Goal: Transaction & Acquisition: Obtain resource

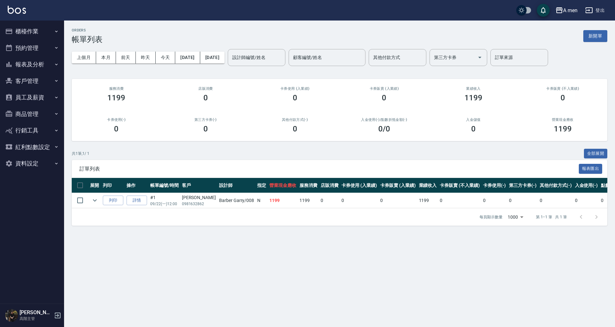
click at [34, 94] on button "員工及薪資" at bounding box center [32, 97] width 59 height 17
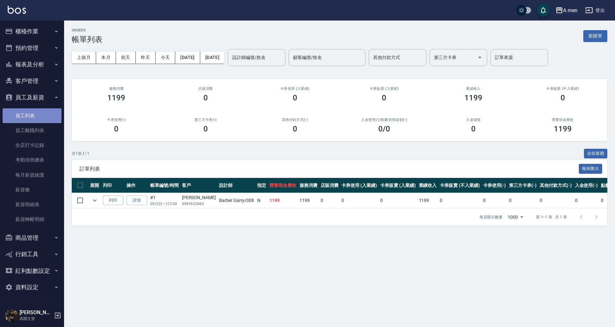
click at [35, 111] on link "員工列表" at bounding box center [32, 115] width 59 height 15
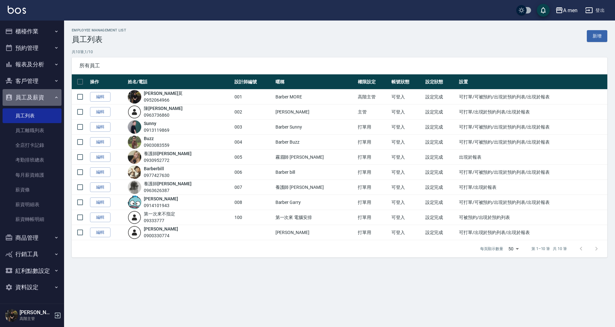
click at [37, 99] on button "員工及薪資" at bounding box center [32, 97] width 59 height 17
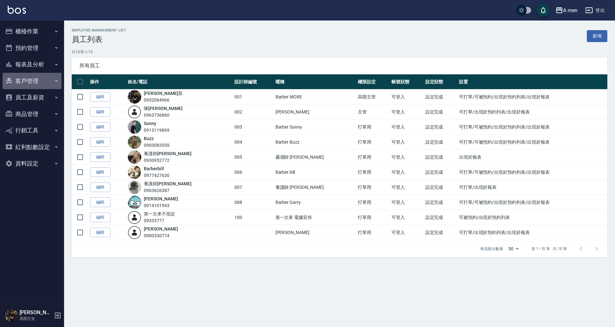
click at [42, 82] on button "客戶管理" at bounding box center [32, 81] width 59 height 17
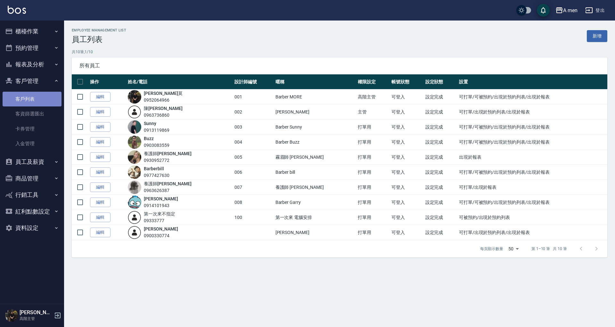
click at [42, 98] on link "客戶列表" at bounding box center [32, 99] width 59 height 15
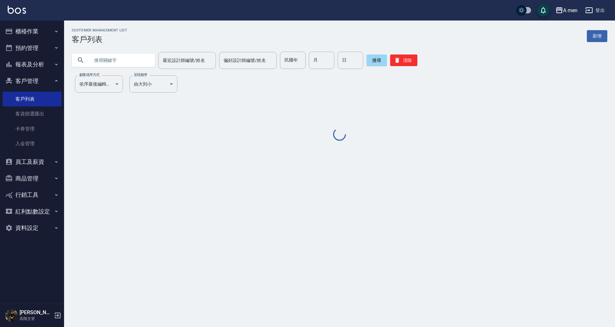
click at [113, 68] on input "text" at bounding box center [120, 60] width 60 height 17
paste input "0932219623"
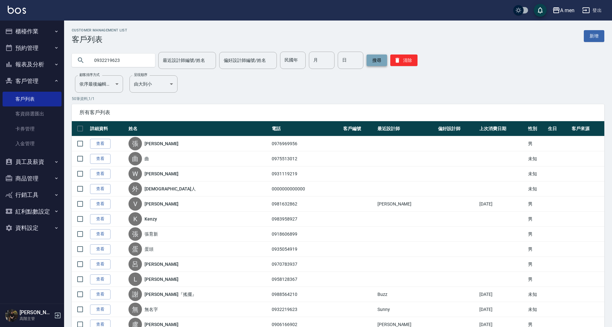
type input "0932219623"
click at [375, 58] on button "搜尋" at bounding box center [376, 60] width 20 height 12
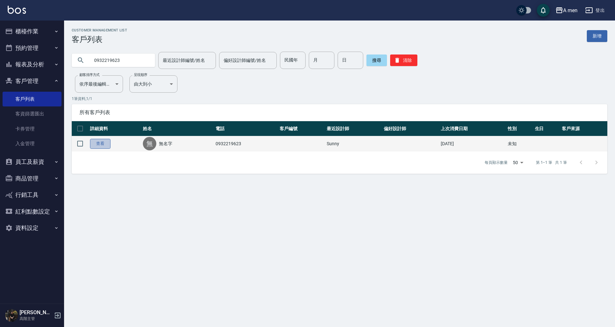
click at [101, 140] on link "查看" at bounding box center [100, 144] width 20 height 10
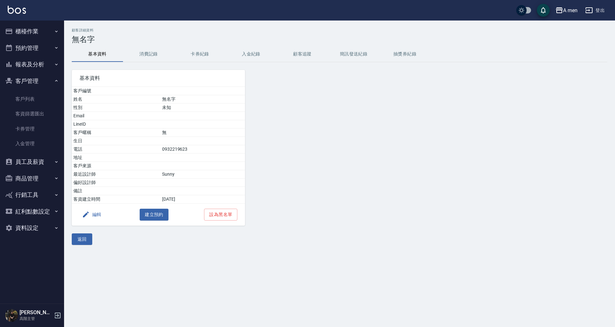
click at [145, 55] on button "消費記錄" at bounding box center [148, 53] width 51 height 15
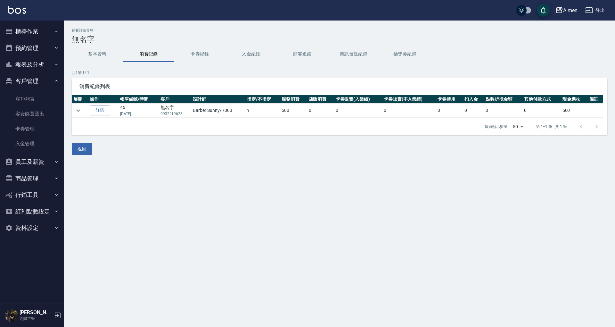
click at [12, 46] on icon "button" at bounding box center [9, 48] width 8 height 8
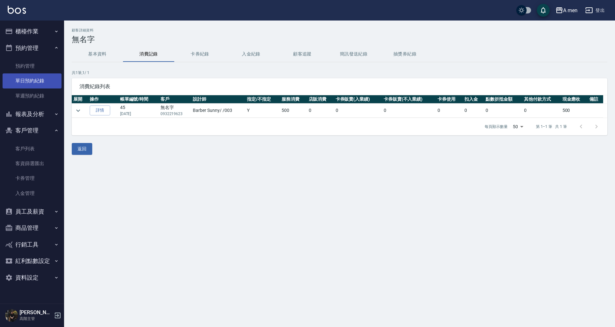
click at [42, 80] on link "單日預約紀錄" at bounding box center [32, 80] width 59 height 15
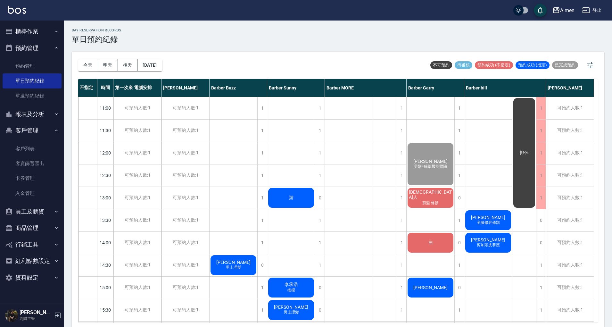
click at [166, 64] on div "day Reservation records 單日預約紀錄 今天 明天 後天 2025/09/22 不可預約 待審核 預約成功 (不指定) 預約成功 (指定…" at bounding box center [338, 174] width 548 height 308
click at [162, 65] on button "[DATE]" at bounding box center [149, 65] width 24 height 12
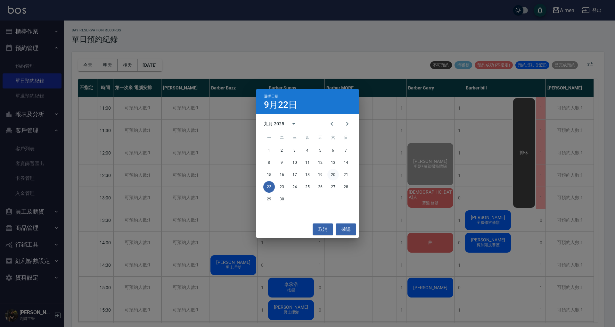
click at [331, 173] on button "20" at bounding box center [333, 175] width 12 height 12
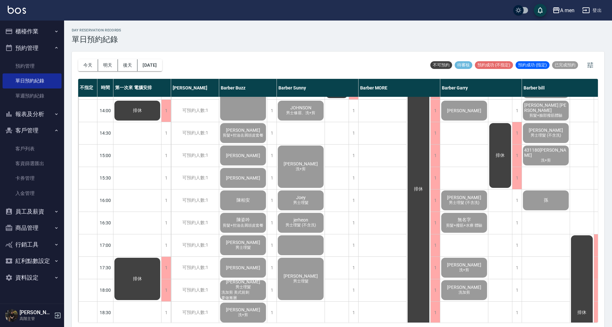
scroll to position [131, 0]
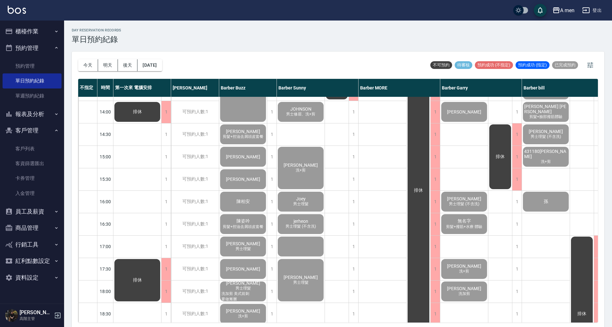
click at [304, 104] on div "JOHNSON 男士修眉、洗+剪" at bounding box center [301, 112] width 48 height 22
click at [307, 118] on div "JOHNSON 男士修眉、洗+剪" at bounding box center [301, 112] width 48 height 22
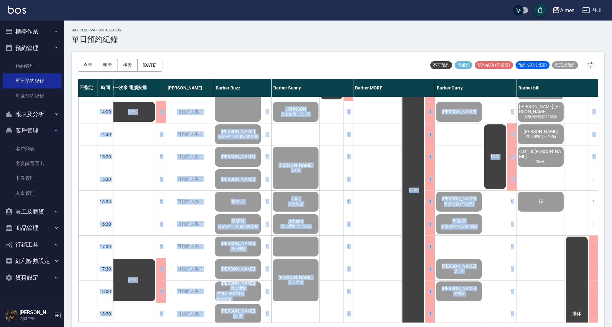
drag, startPoint x: 598, startPoint y: 172, endPoint x: 588, endPoint y: 94, distance: 78.7
click at [588, 94] on div "今天 明天 後天 2025/09/20 不可預約 待審核 預約成功 (不指定) 預約成功 (指定) 已完成預約 不指定 時間 第一次來 電腦安排 小陳 Bar…" at bounding box center [338, 190] width 532 height 277
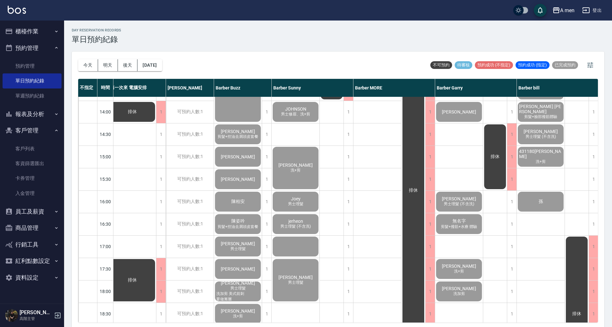
click at [375, 41] on div "day Reservation records 單日預約紀錄" at bounding box center [338, 36] width 532 height 16
click at [33, 151] on link "客戶列表" at bounding box center [32, 148] width 59 height 15
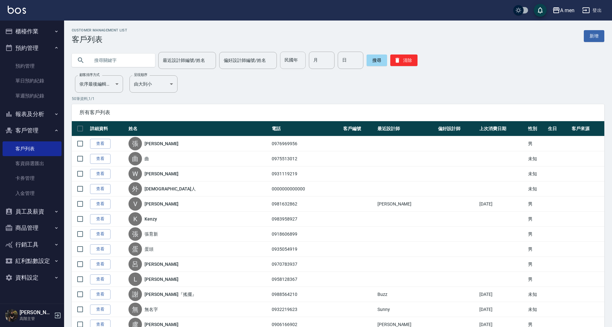
click at [287, 61] on input "民國年" at bounding box center [293, 60] width 26 height 17
click at [309, 61] on input "月" at bounding box center [322, 60] width 26 height 17
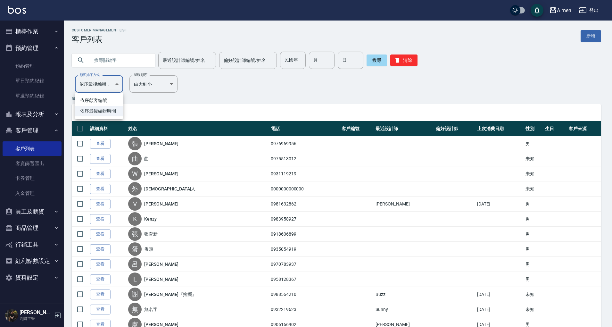
click at [171, 102] on div at bounding box center [307, 163] width 615 height 327
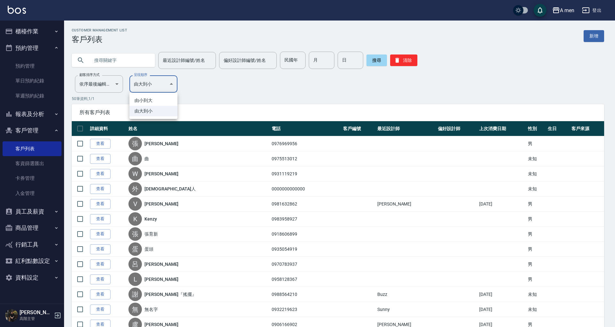
click at [172, 88] on div at bounding box center [307, 163] width 615 height 327
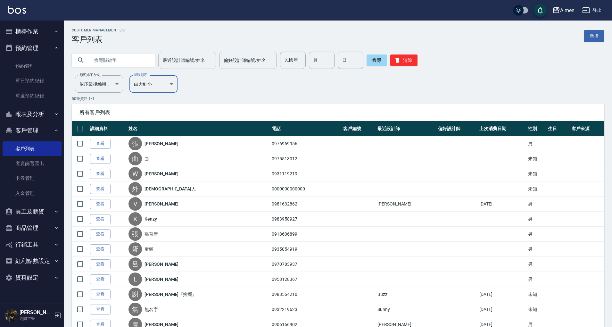
click at [190, 63] on input "最近設計師編號/姓名" at bounding box center [187, 60] width 52 height 11
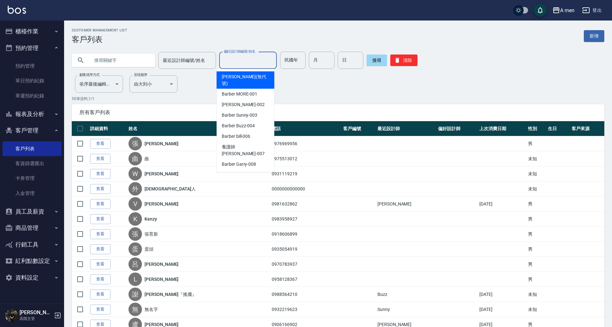
click at [222, 65] on input "偏好設計師編號/姓名" at bounding box center [248, 60] width 52 height 11
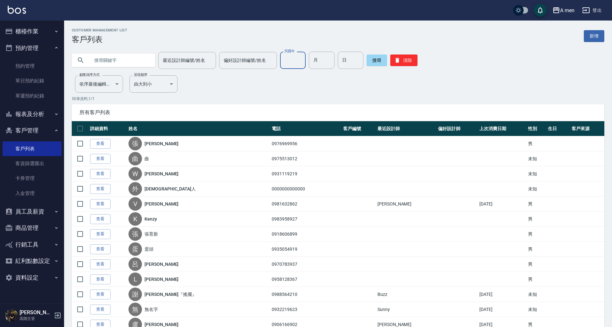
click at [287, 66] on input "民國年" at bounding box center [293, 60] width 26 height 17
click at [197, 62] on input "最近設計師編號/姓名" at bounding box center [187, 60] width 52 height 11
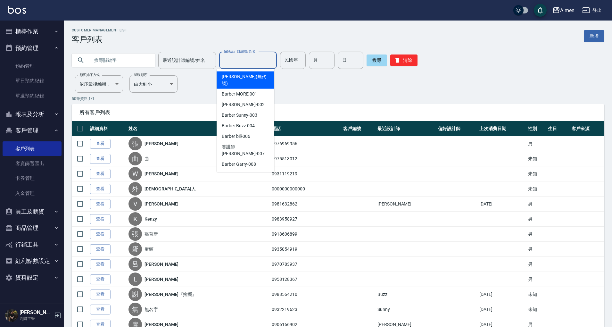
click at [244, 63] on input "偏好設計師編號/姓名" at bounding box center [248, 60] width 52 height 11
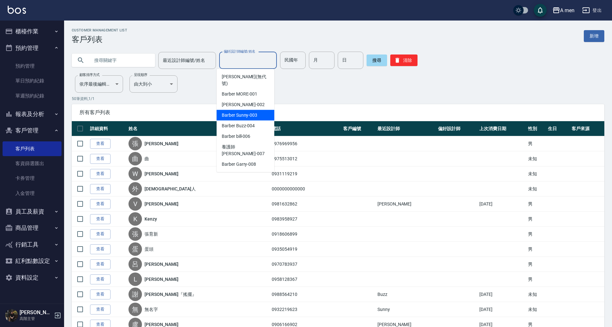
click at [247, 112] on span "Barber Sunny -003" at bounding box center [240, 115] width 36 height 7
type input "Barber Sunny -003"
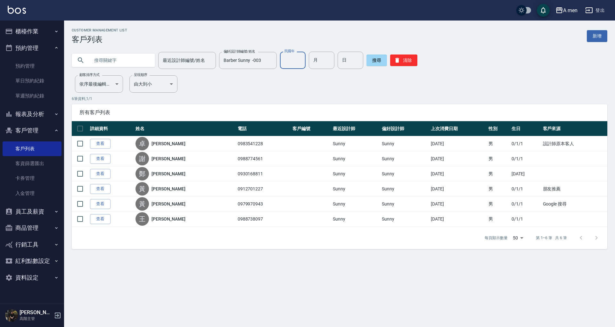
click at [282, 53] on div "民國年 民國年" at bounding box center [293, 60] width 26 height 17
type input "ㄉ"
type input "114"
click at [328, 58] on input "月" at bounding box center [322, 60] width 26 height 17
type input "9"
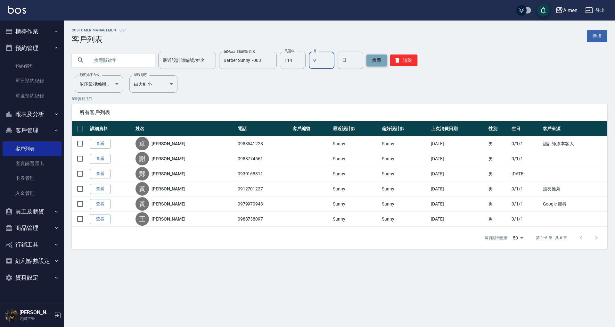
click at [370, 63] on button "搜尋" at bounding box center [376, 60] width 20 height 12
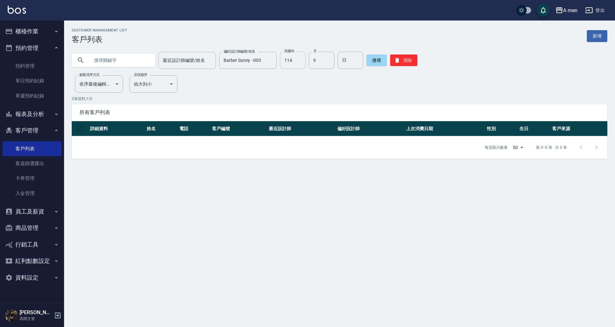
click at [290, 65] on input "114" at bounding box center [293, 60] width 26 height 17
click at [321, 62] on input "9" at bounding box center [322, 60] width 26 height 17
click at [256, 85] on div "Customer Management List 客戶列表 新增 最近設計師編號/姓名 最近設計師編號/姓名 偏好設計師編號/姓名 Barber Sunny …" at bounding box center [339, 93] width 551 height 130
click at [268, 64] on button "Clear" at bounding box center [270, 60] width 9 height 9
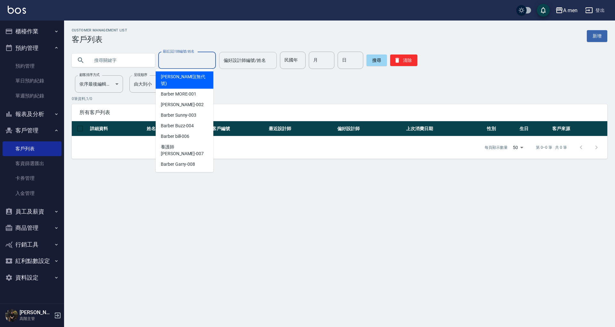
click at [170, 60] on input "最近設計師編號/姓名" at bounding box center [187, 60] width 52 height 11
click at [268, 92] on div "Customer Management List 客戶列表 新增 最近設計師編號/姓名 最近設計師編號/姓名 偏好設計師編號/姓名 偏好設計師編號/姓名 民國…" at bounding box center [339, 93] width 551 height 130
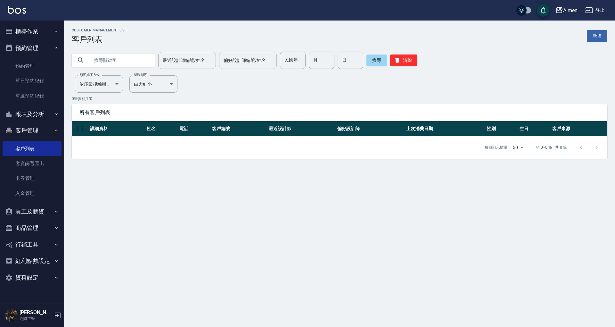
click at [190, 43] on div "Customer Management List 客戶列表 新增" at bounding box center [339, 36] width 535 height 16
click at [191, 53] on div "最近設計師編號/姓名" at bounding box center [187, 60] width 58 height 17
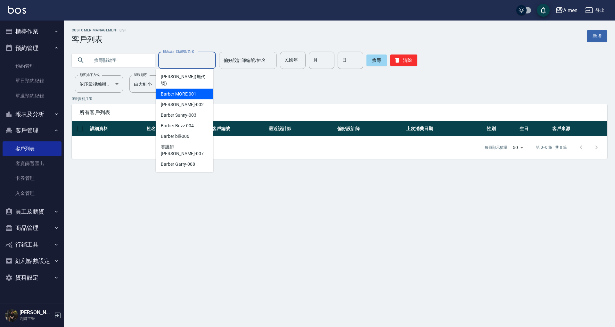
click at [192, 91] on span "Barber MORE -001" at bounding box center [179, 94] width 36 height 7
type input "Barber MORE-001"
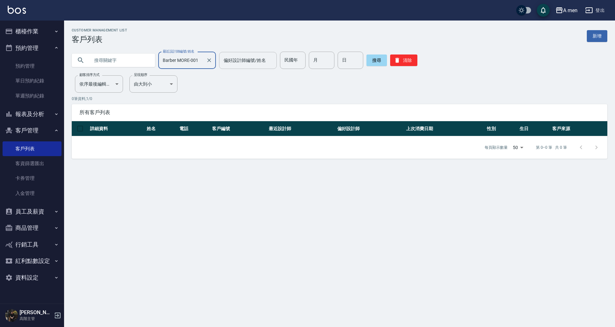
click at [209, 65] on div at bounding box center [209, 60] width 8 height 17
click at [399, 62] on button "清除" at bounding box center [403, 60] width 27 height 12
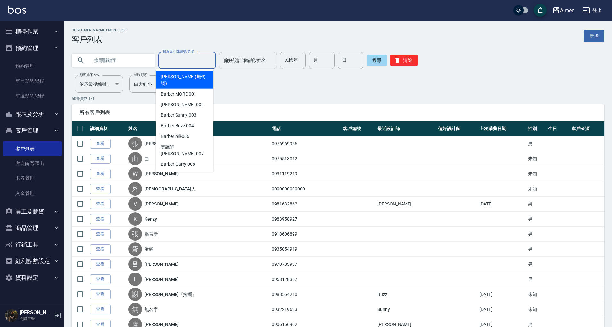
click at [191, 58] on input "最近設計師編號/姓名" at bounding box center [187, 60] width 52 height 11
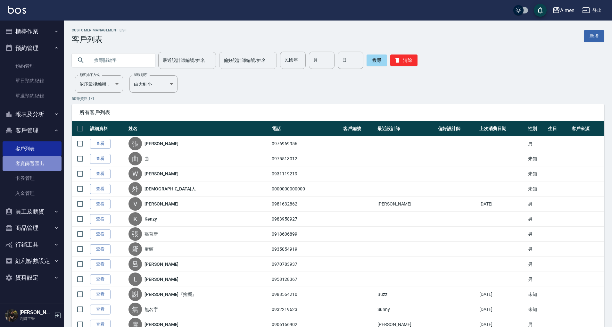
click at [41, 162] on link "客資篩選匯出" at bounding box center [32, 163] width 59 height 15
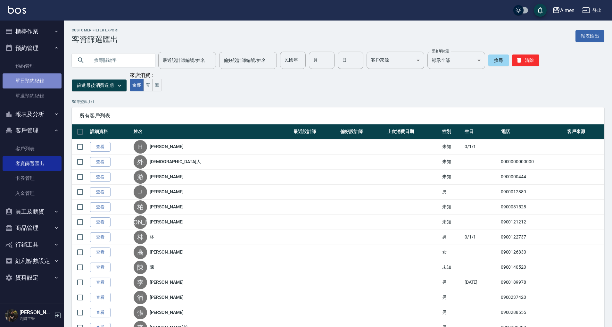
click at [46, 83] on link "單日預約紀錄" at bounding box center [32, 80] width 59 height 15
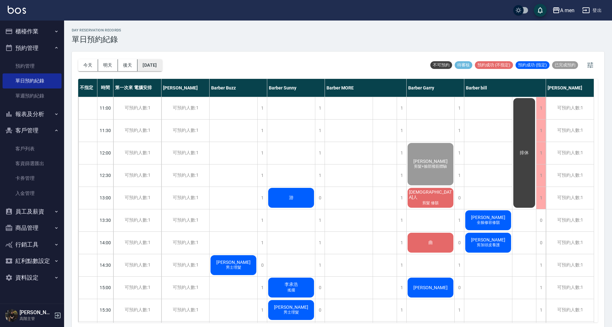
click at [159, 70] on button "[DATE]" at bounding box center [149, 65] width 24 height 12
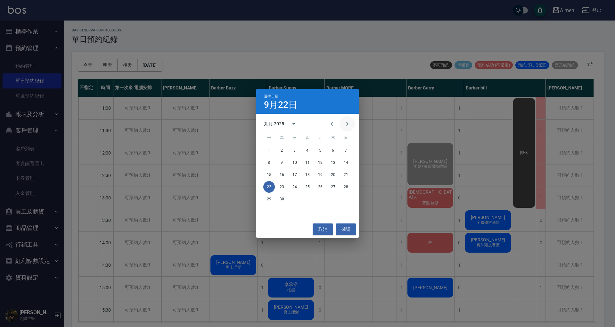
click at [349, 120] on icon "Next month" at bounding box center [347, 124] width 8 height 8
click at [332, 152] on button "4" at bounding box center [333, 150] width 12 height 12
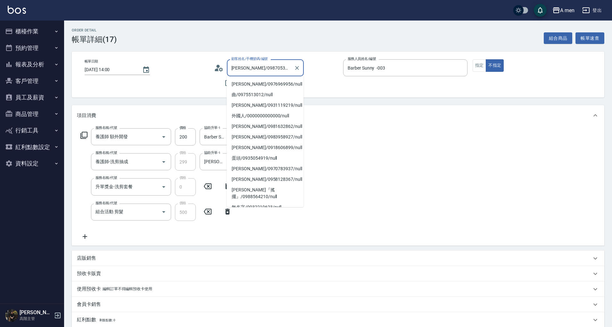
drag, startPoint x: 255, startPoint y: 68, endPoint x: 274, endPoint y: 69, distance: 18.3
click at [274, 69] on input "[PERSON_NAME]/0987053988/null" at bounding box center [260, 67] width 61 height 11
drag, startPoint x: 254, startPoint y: 69, endPoint x: 279, endPoint y: 68, distance: 24.4
click at [279, 68] on input "[PERSON_NAME]/0987053988/null" at bounding box center [260, 67] width 61 height 11
click at [45, 98] on button "員工及薪資" at bounding box center [32, 97] width 59 height 17
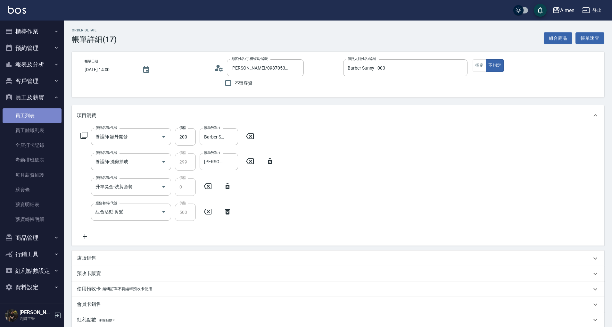
click at [42, 113] on link "員工列表" at bounding box center [32, 115] width 59 height 15
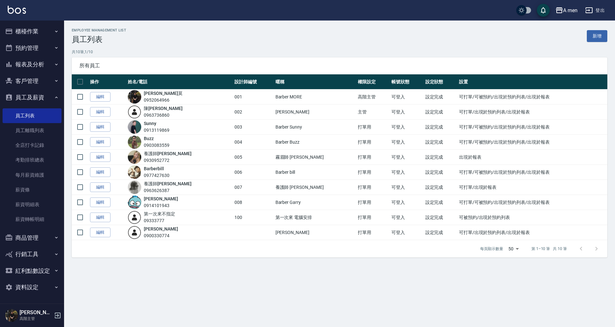
click at [42, 79] on button "客戶管理" at bounding box center [32, 81] width 59 height 17
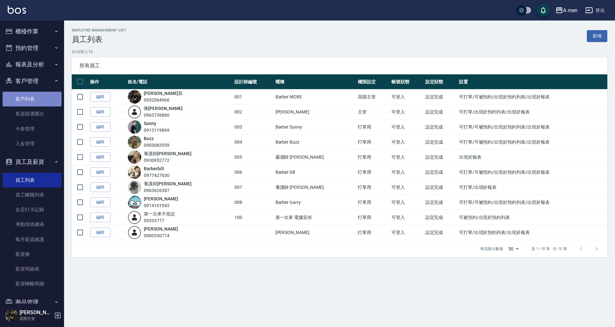
click at [40, 94] on link "客戶列表" at bounding box center [32, 99] width 59 height 15
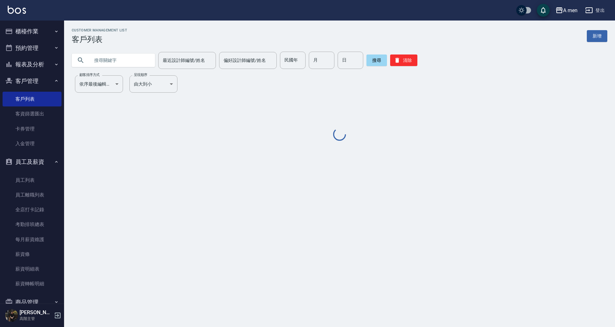
click at [124, 63] on input "text" at bounding box center [120, 60] width 60 height 17
paste input "0987053988"
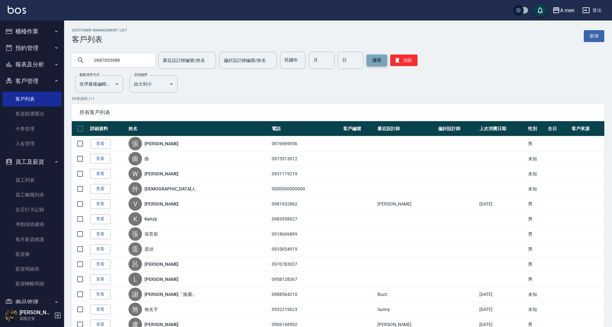
type input "0987053988"
click at [380, 57] on button "搜尋" at bounding box center [376, 60] width 20 height 12
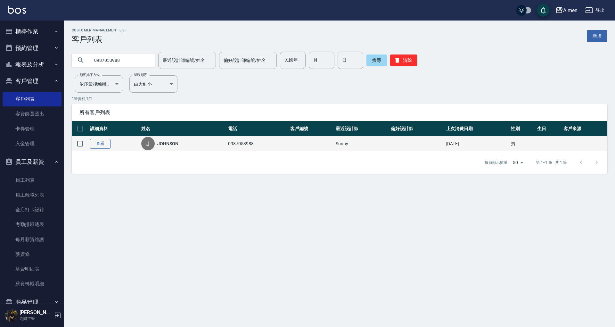
click at [104, 147] on link "查看" at bounding box center [100, 144] width 20 height 10
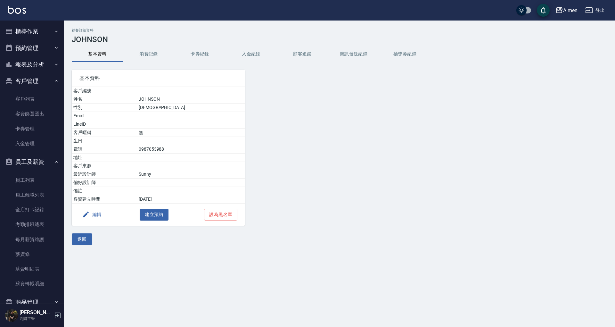
click at [143, 46] on div "顧客詳細資料 JOHNSON 基本資料 消費記錄 卡券紀錄 入金紀錄 顧客追蹤 簡訊發送紀錄 抽獎券紀錄 基本資料 客戶編號 姓名 [PERSON_NAME]…" at bounding box center [339, 136] width 551 height 217
click at [148, 62] on div "基本資料 客戶編號 姓名 [PERSON_NAME] 性別 [DEMOGRAPHIC_DATA] Email LineID 客戶暱稱 無 生日 電話 [PHO…" at bounding box center [154, 143] width 181 height 163
click at [149, 55] on button "消費記錄" at bounding box center [148, 53] width 51 height 15
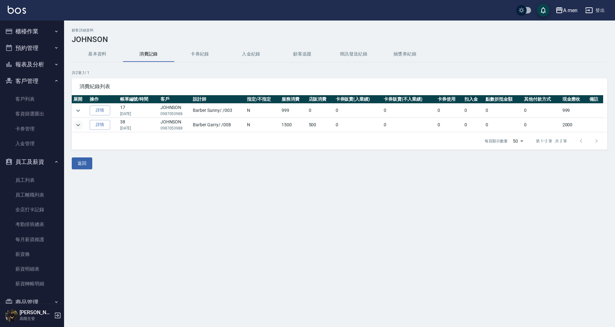
click at [79, 124] on icon "expand row" at bounding box center [78, 125] width 4 height 2
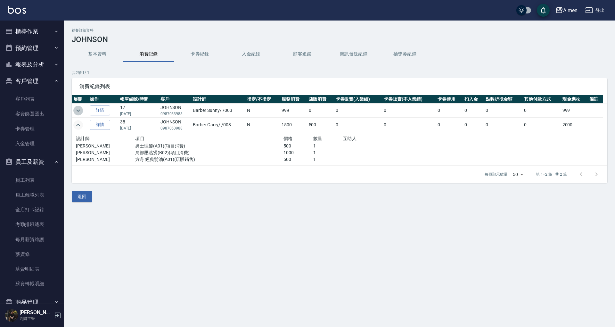
click at [76, 109] on icon "expand row" at bounding box center [78, 110] width 4 height 2
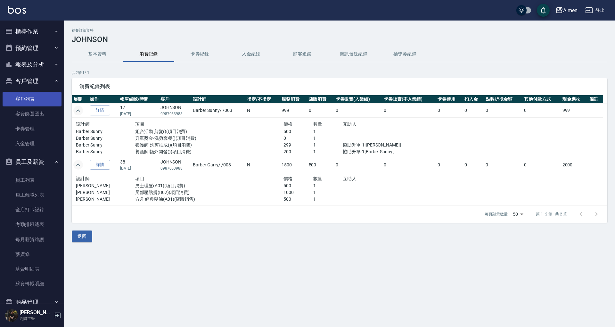
click at [32, 95] on link "客戶列表" at bounding box center [32, 99] width 59 height 15
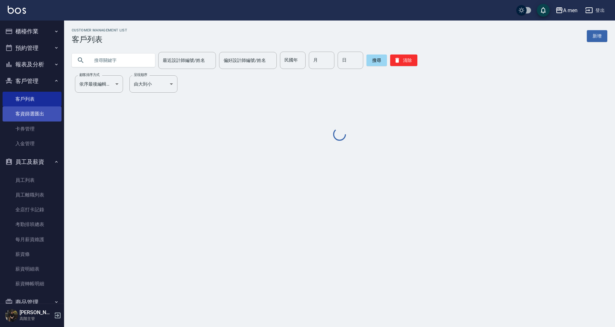
click at [37, 119] on link "客資篩選匯出" at bounding box center [32, 113] width 59 height 15
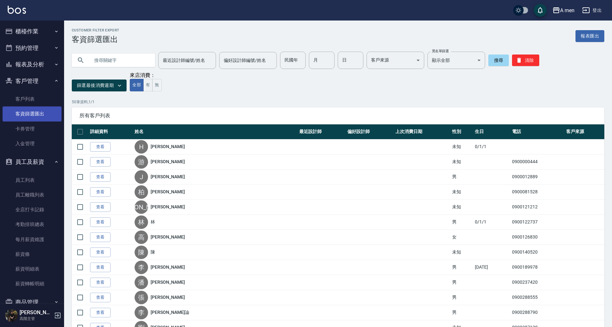
click at [37, 119] on link "客資篩選匯出" at bounding box center [32, 113] width 59 height 15
click at [146, 88] on button "有" at bounding box center [147, 85] width 9 height 12
click at [176, 81] on input "歸屬" at bounding box center [352, 82] width 368 height 11
click at [142, 109] on div "所有客戶列表" at bounding box center [338, 115] width 532 height 17
click at [136, 87] on button "全部" at bounding box center [137, 85] width 14 height 12
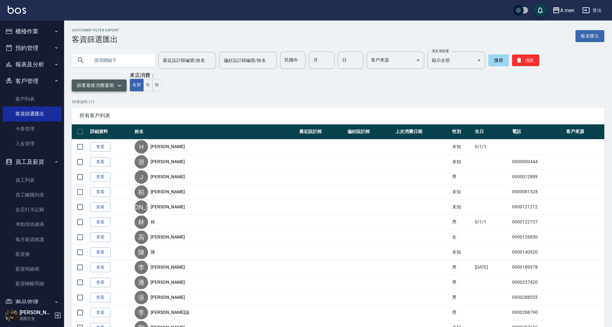
click at [111, 88] on button "篩選最後消費週期" at bounding box center [99, 85] width 55 height 12
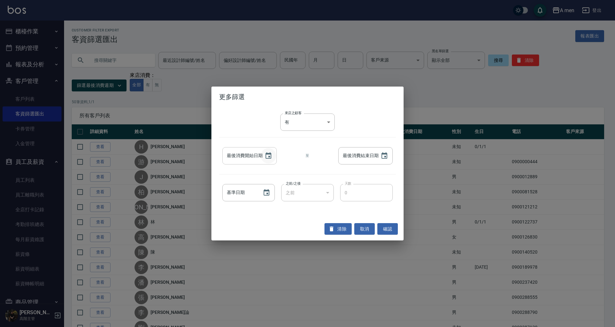
click at [266, 156] on icon "Choose date" at bounding box center [269, 155] width 6 height 6
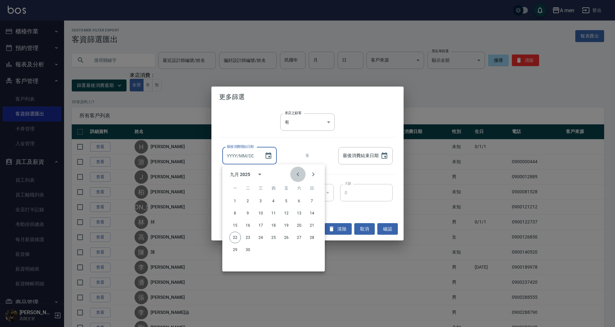
click at [302, 178] on button "Previous month" at bounding box center [297, 174] width 15 height 15
click at [332, 150] on div "最後消費開始日期 最後消費開始日期 至 最後消費結束日期 最後消費結束日期" at bounding box center [307, 156] width 177 height 24
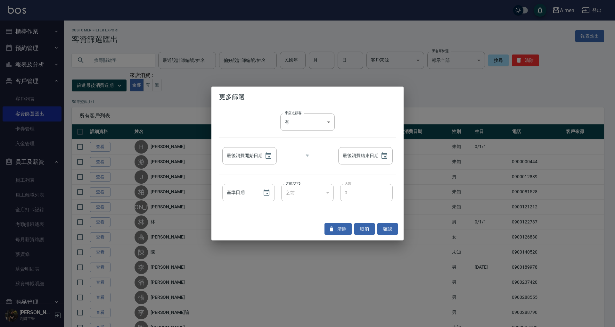
click at [257, 190] on div "基準日期" at bounding box center [248, 192] width 53 height 17
type input "YYYY/MM/DD"
click at [262, 193] on button "Choose date" at bounding box center [266, 192] width 15 height 15
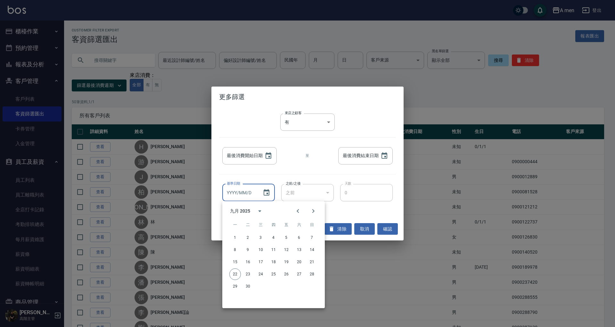
click at [296, 174] on div "來店之顧客 有 true 來店之顧客 最後消費開始日期 最後消費開始日期 至 最後消費結束日期 最後消費結束日期 基準日期 基準日期 之前/之後 之前 LES…" at bounding box center [307, 162] width 192 height 110
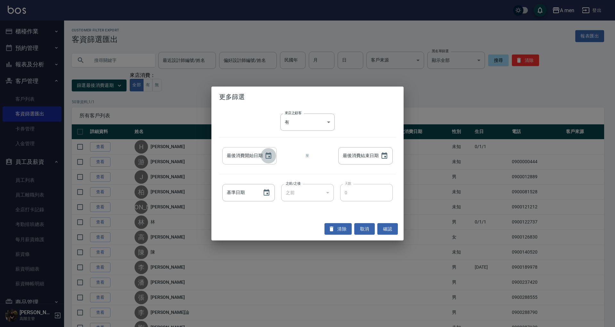
click at [272, 156] on icon "Choose date" at bounding box center [269, 156] width 8 height 8
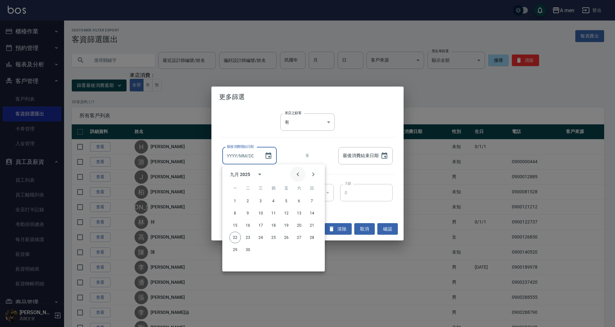
click at [298, 172] on icon "Previous month" at bounding box center [298, 174] width 8 height 8
click at [287, 213] on button "6" at bounding box center [287, 213] width 12 height 12
type input "[DATE]"
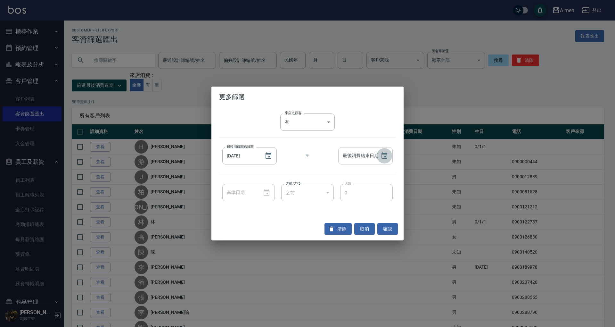
click at [386, 156] on icon "Choose date" at bounding box center [384, 155] width 6 height 6
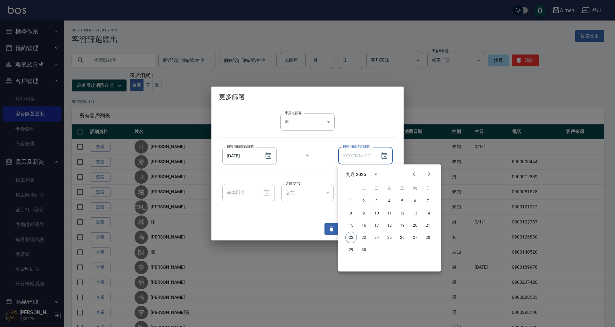
click at [353, 237] on button "22" at bounding box center [351, 238] width 12 height 12
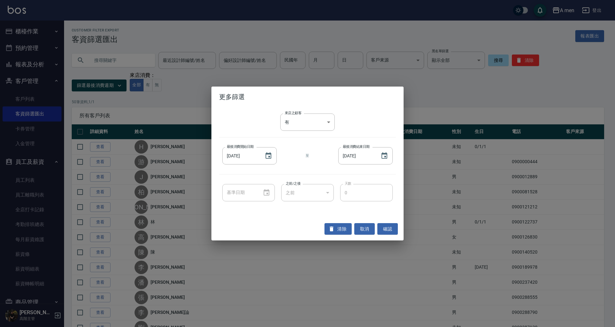
type input "[DATE]"
click at [390, 231] on button "確認" at bounding box center [387, 229] width 20 height 12
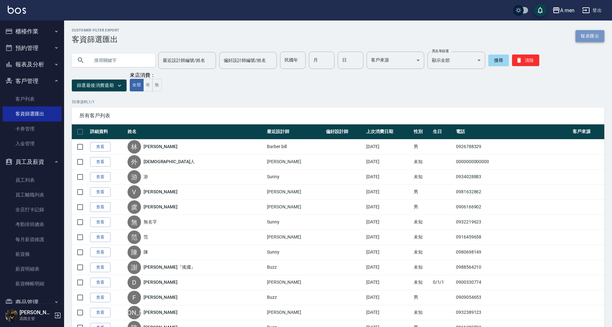
click at [590, 40] on button "報表匯出" at bounding box center [589, 36] width 29 height 12
click at [290, 37] on div "Customer Filter Export 客資篩選匯出 報表匯出" at bounding box center [338, 36] width 532 height 16
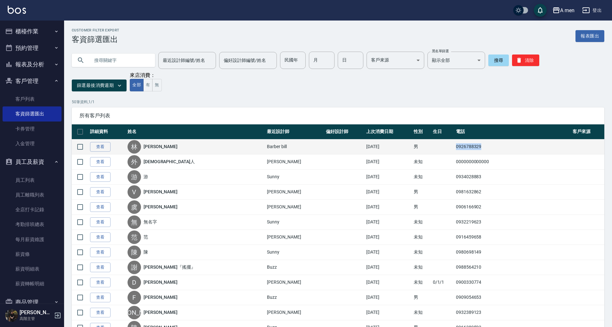
drag, startPoint x: 464, startPoint y: 146, endPoint x: 501, endPoint y: 147, distance: 36.8
click at [501, 147] on td "0926788329" at bounding box center [512, 146] width 117 height 15
